Goal: Information Seeking & Learning: Learn about a topic

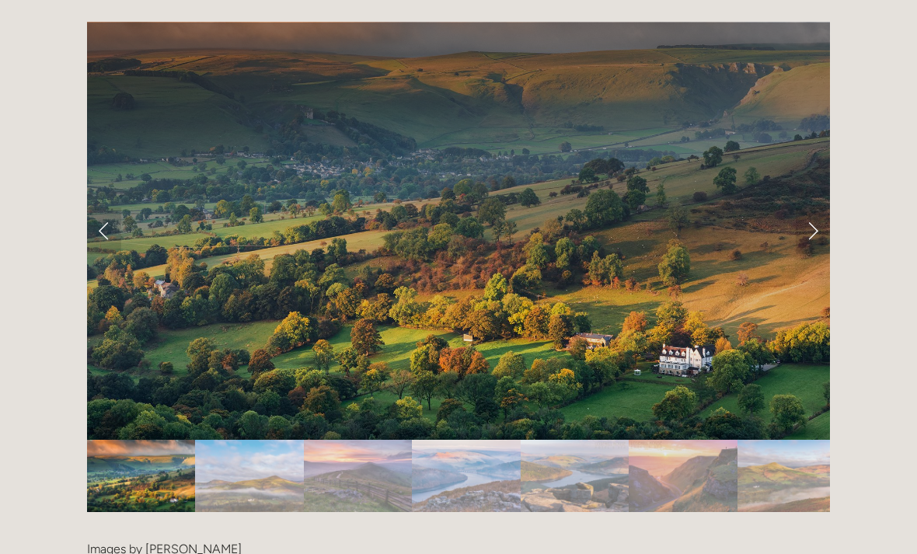
scroll to position [3131, 0]
click at [800, 207] on link "Next Slide" at bounding box center [813, 230] width 34 height 47
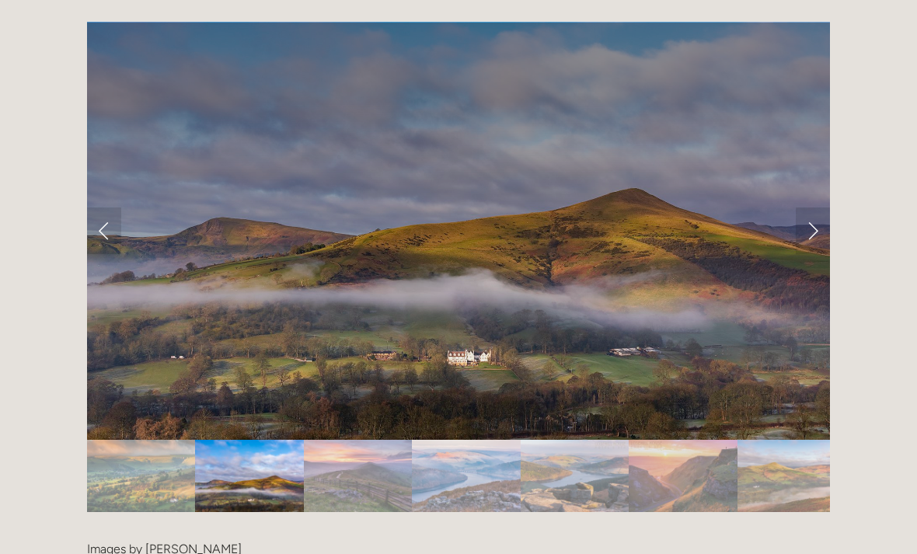
click at [820, 207] on link "Next Slide" at bounding box center [813, 230] width 34 height 47
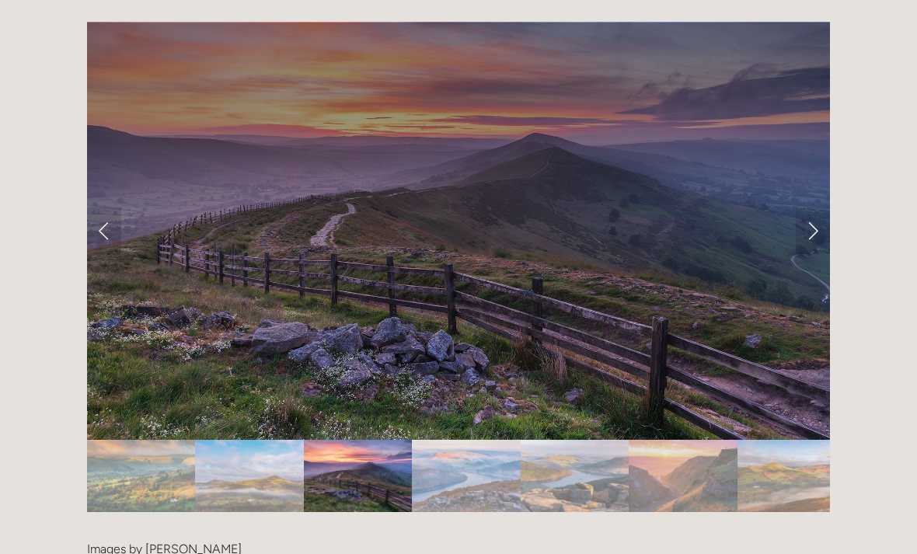
click at [821, 207] on link "Next Slide" at bounding box center [813, 230] width 34 height 47
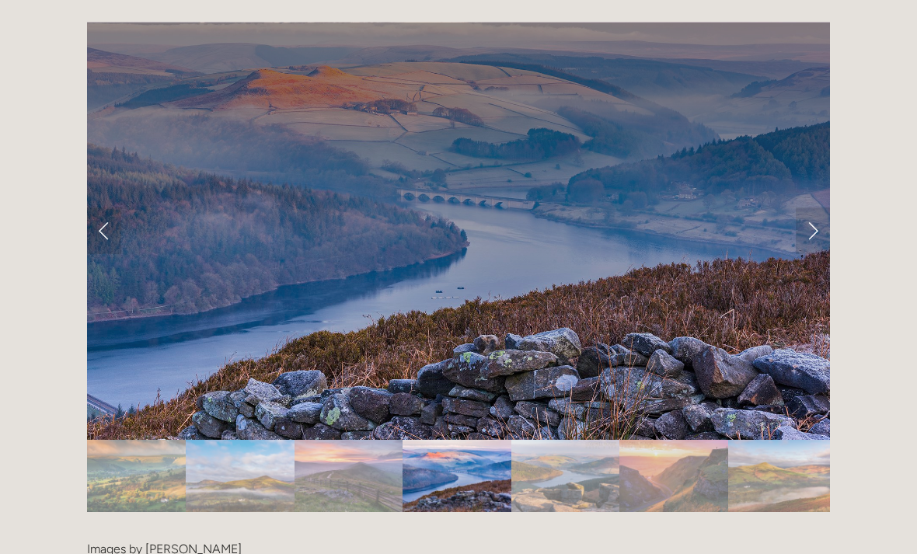
click at [818, 207] on link "Next Slide" at bounding box center [813, 230] width 34 height 47
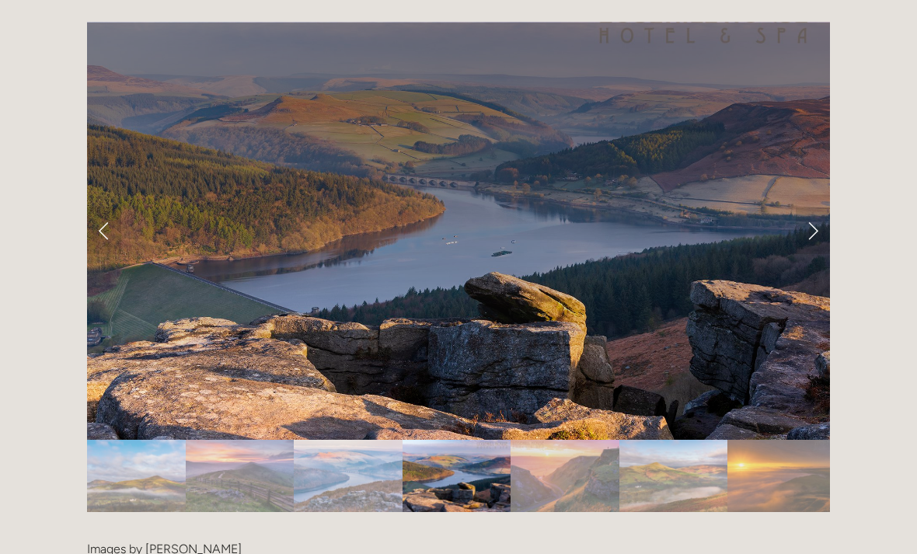
click at [821, 207] on link "Next Slide" at bounding box center [813, 230] width 34 height 47
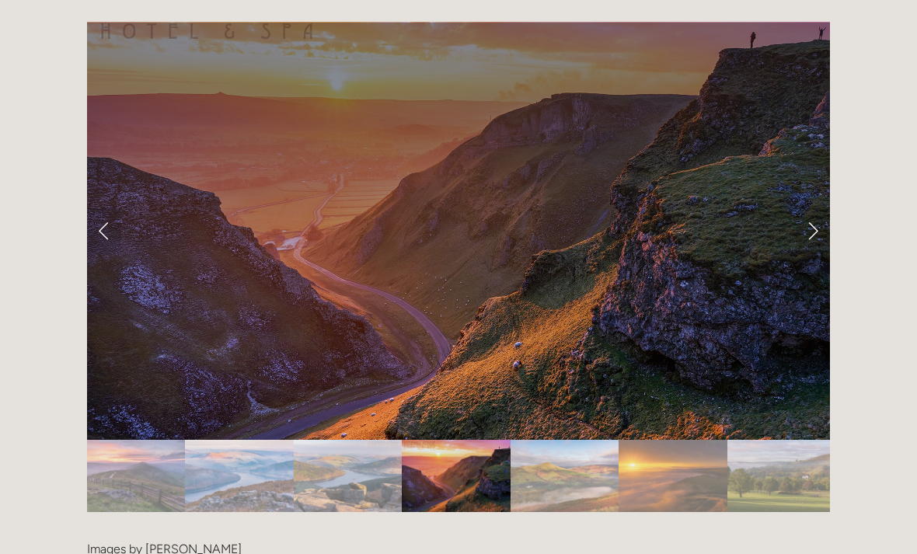
click at [824, 207] on link "Next Slide" at bounding box center [813, 230] width 34 height 47
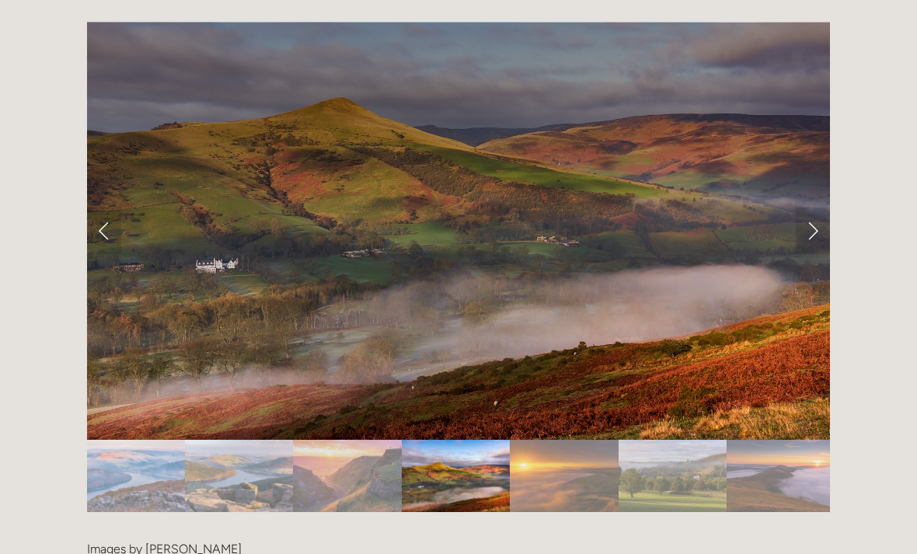
click at [821, 207] on link "Next Slide" at bounding box center [813, 230] width 34 height 47
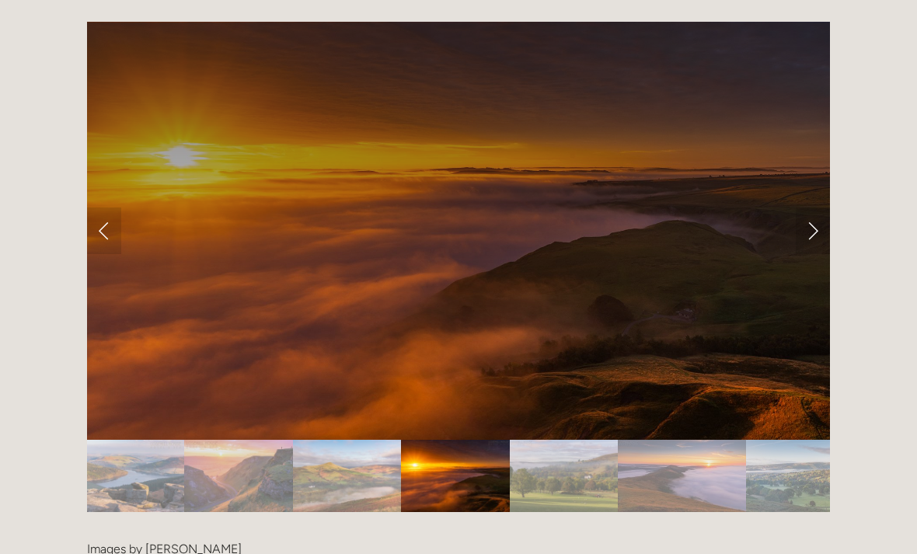
click at [821, 207] on link "Next Slide" at bounding box center [813, 230] width 34 height 47
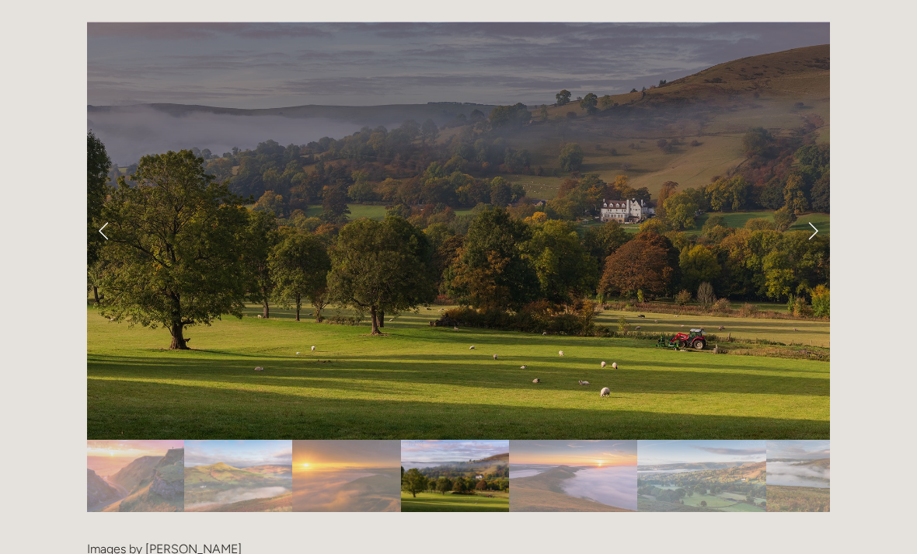
click at [824, 207] on link "Next Slide" at bounding box center [813, 230] width 34 height 47
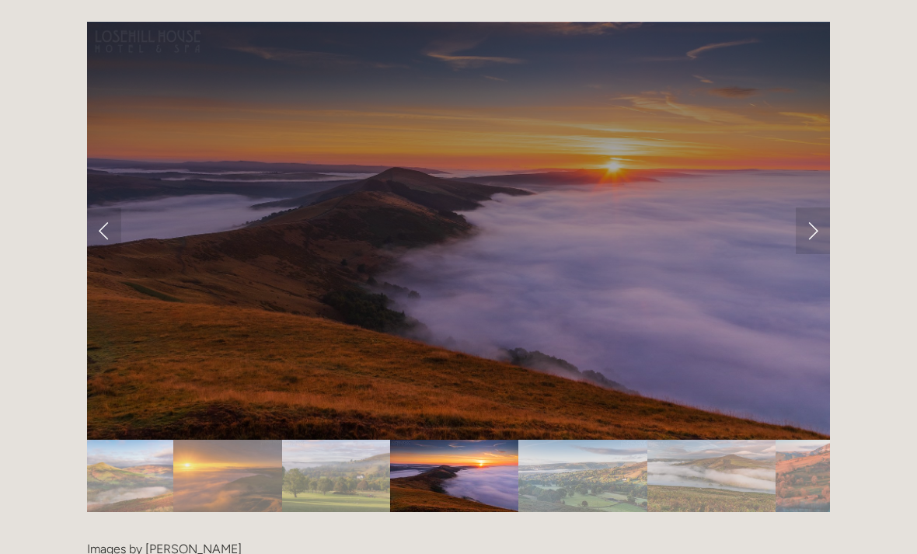
click at [821, 207] on link "Next Slide" at bounding box center [813, 230] width 34 height 47
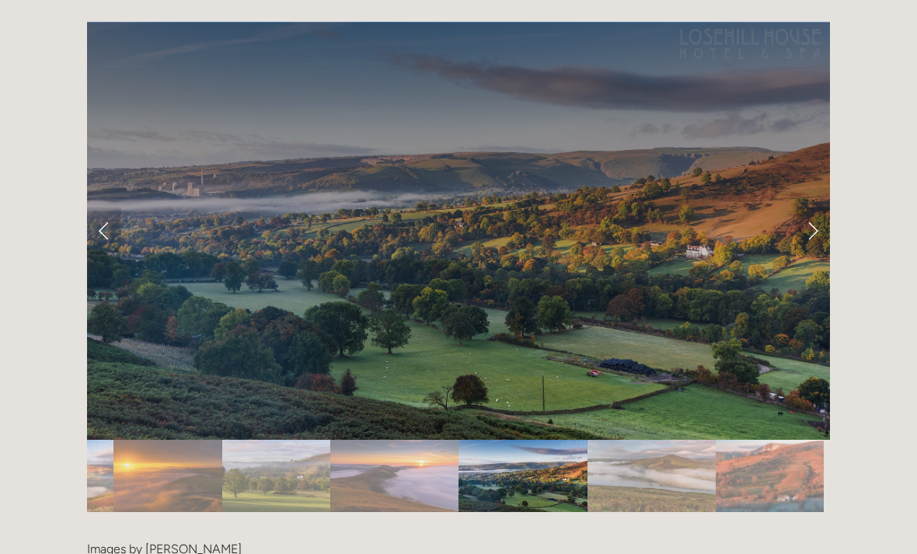
click at [818, 207] on link "Next Slide" at bounding box center [813, 230] width 34 height 47
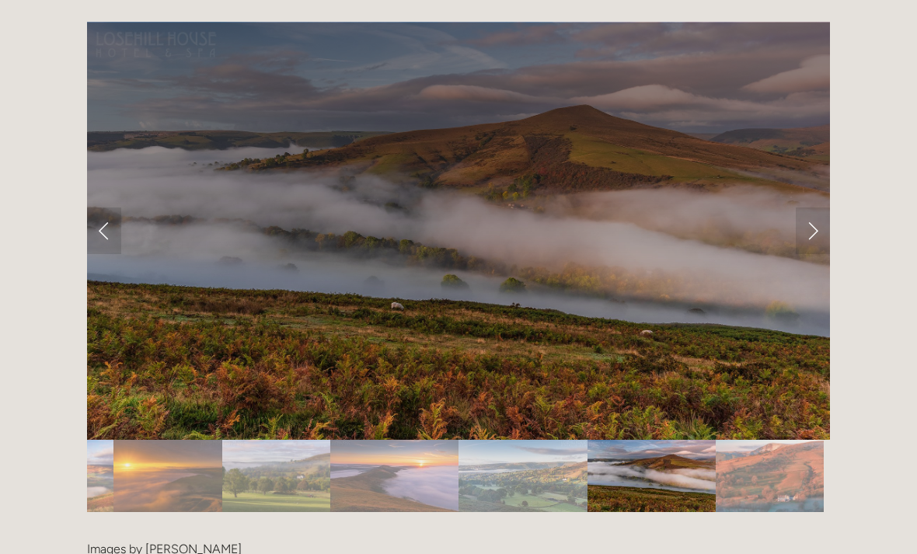
click at [819, 207] on link "Next Slide" at bounding box center [813, 230] width 34 height 47
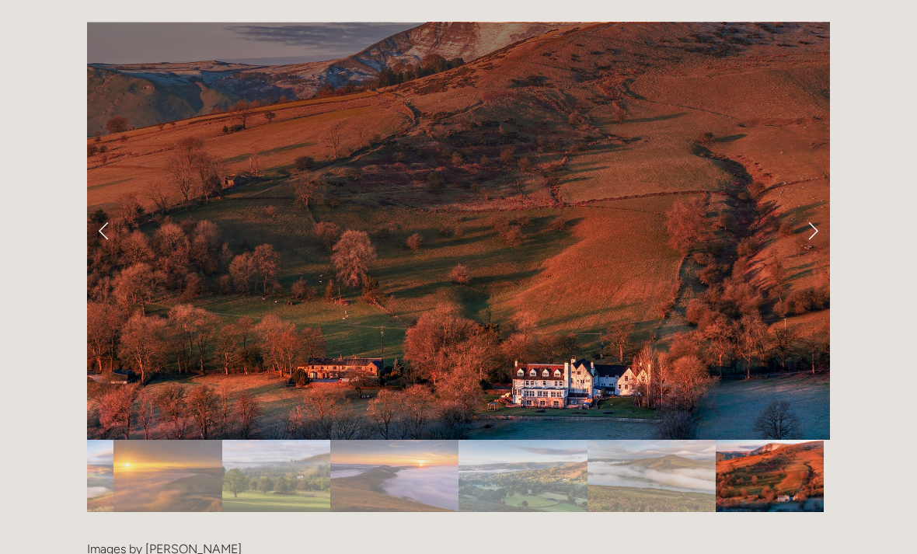
click at [820, 207] on link "Next Slide" at bounding box center [813, 230] width 34 height 47
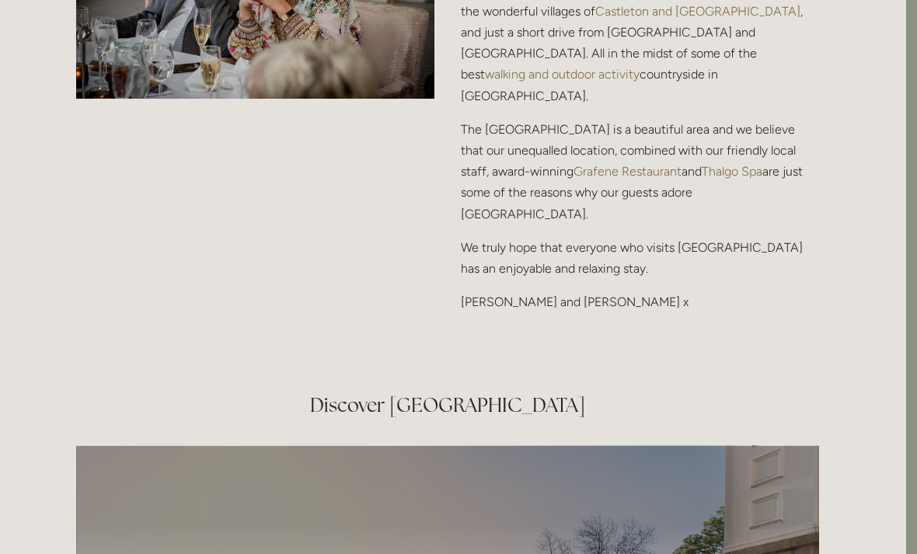
scroll to position [2138, 11]
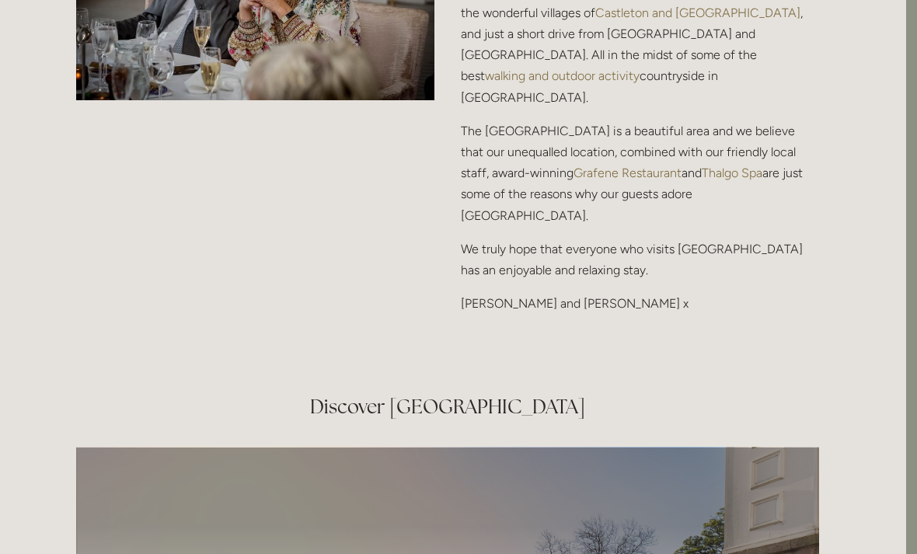
click at [102, 380] on div "Discover [GEOGRAPHIC_DATA]" at bounding box center [447, 407] width 769 height 54
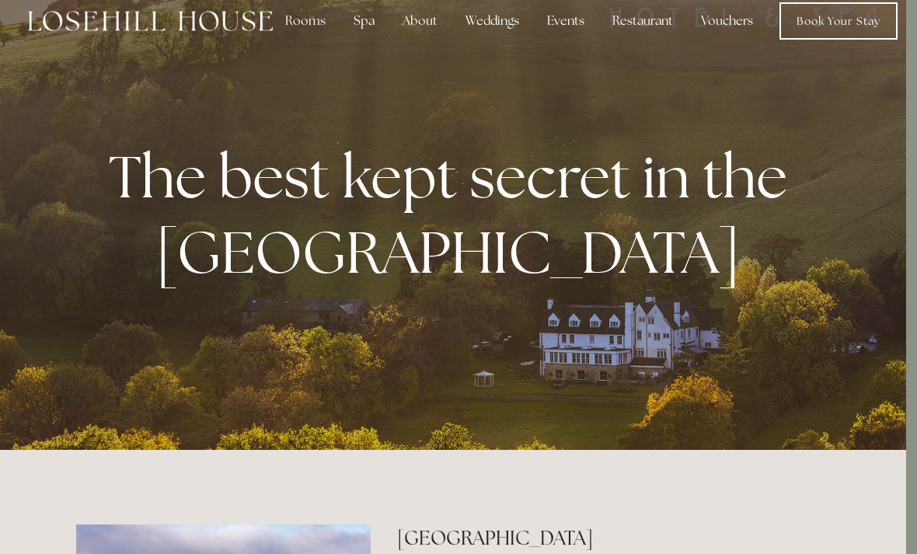
scroll to position [0, 11]
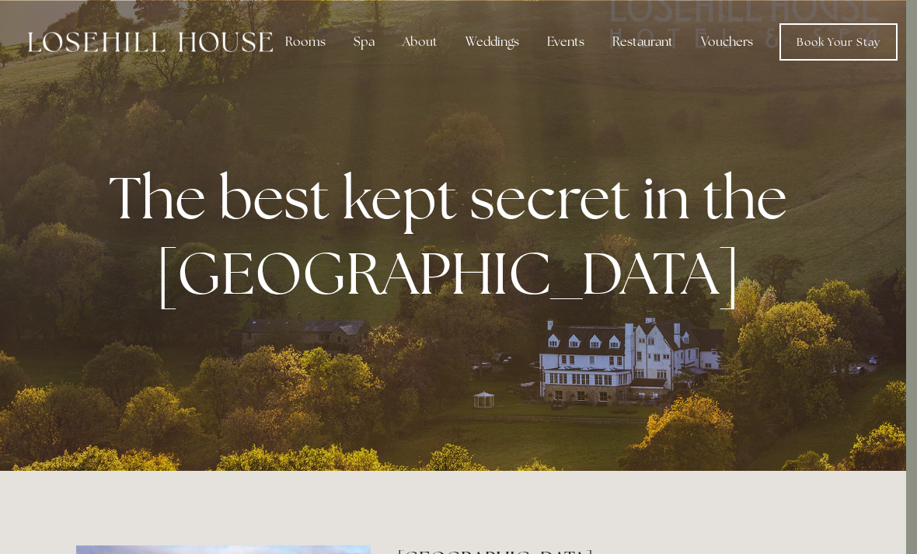
click at [451, 128] on div at bounding box center [447, 235] width 917 height 471
click at [419, 44] on div "About" at bounding box center [420, 41] width 60 height 31
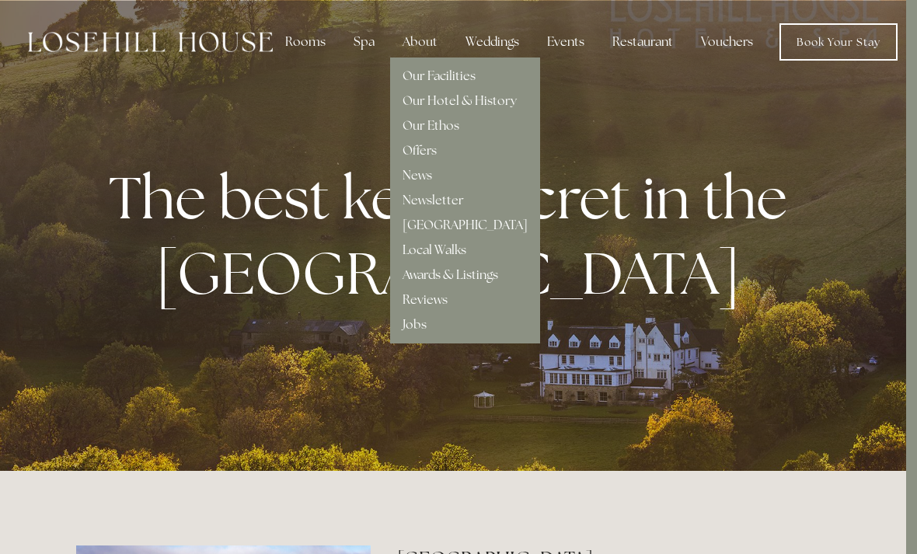
click at [427, 246] on link "Local Walks" at bounding box center [435, 250] width 64 height 16
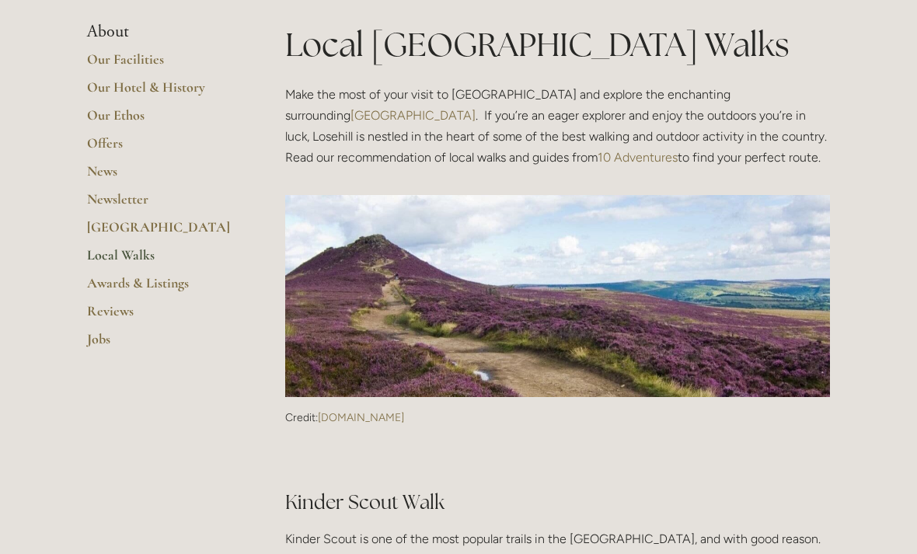
scroll to position [286, 0]
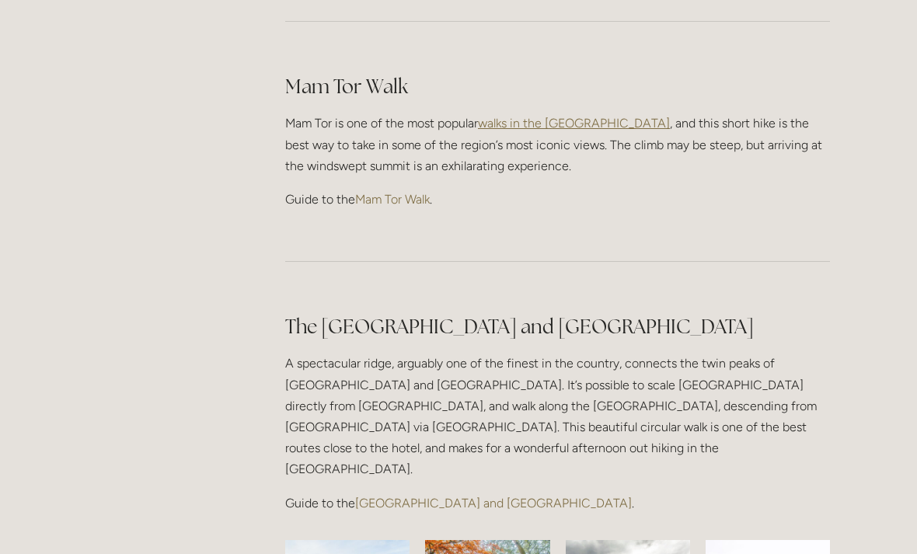
scroll to position [1005, 0]
